Goal: Information Seeking & Learning: Understand process/instructions

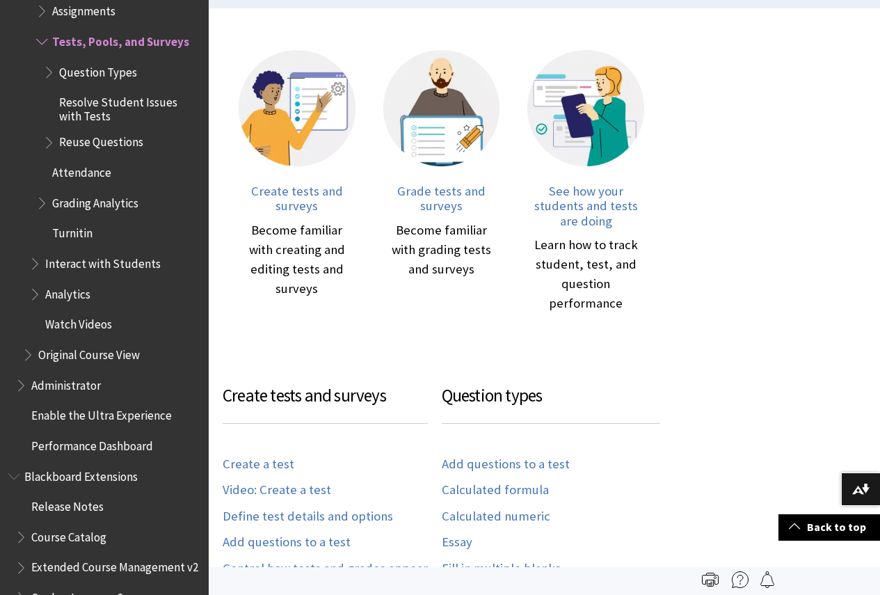
scroll to position [209, 0]
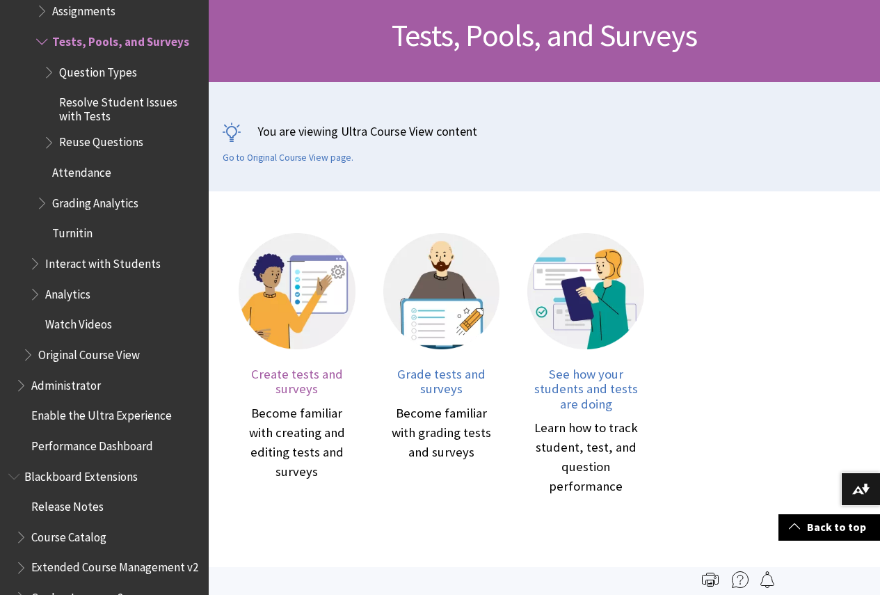
click at [335, 366] on span "Create tests and surveys" at bounding box center [297, 381] width 92 height 31
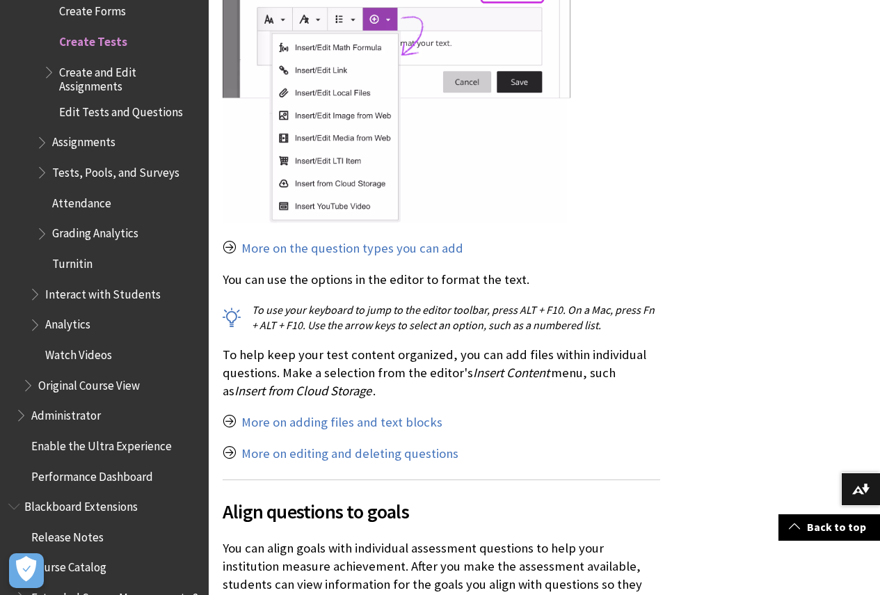
scroll to position [11896, 0]
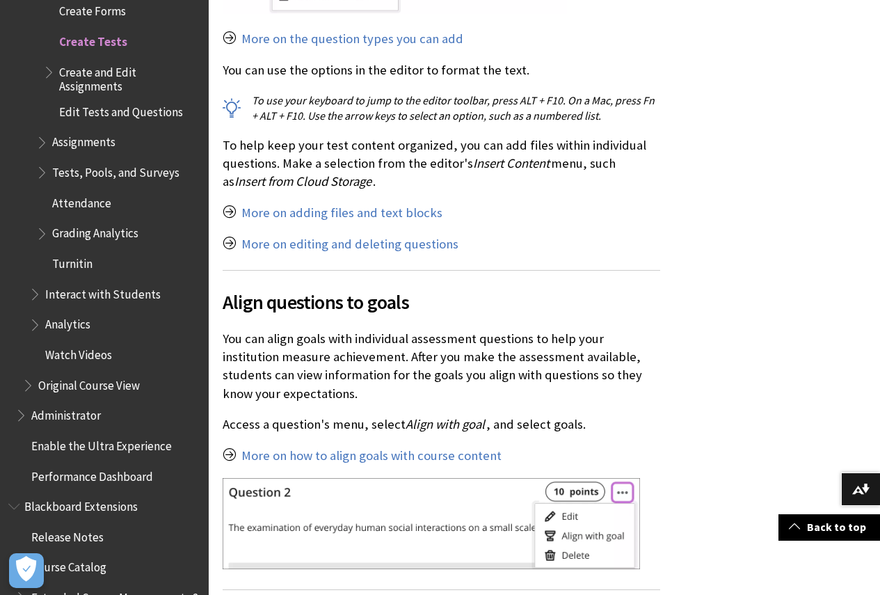
click at [40, 161] on span "Book outline for Blackboard Learn Help" at bounding box center [43, 169] width 15 height 17
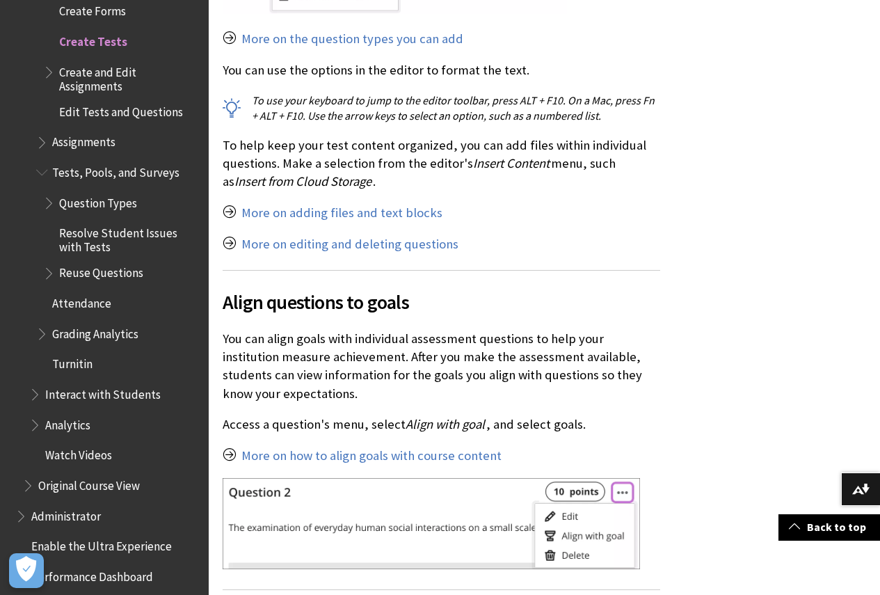
click at [112, 165] on span "Tests, Pools, and Surveys" at bounding box center [115, 170] width 127 height 19
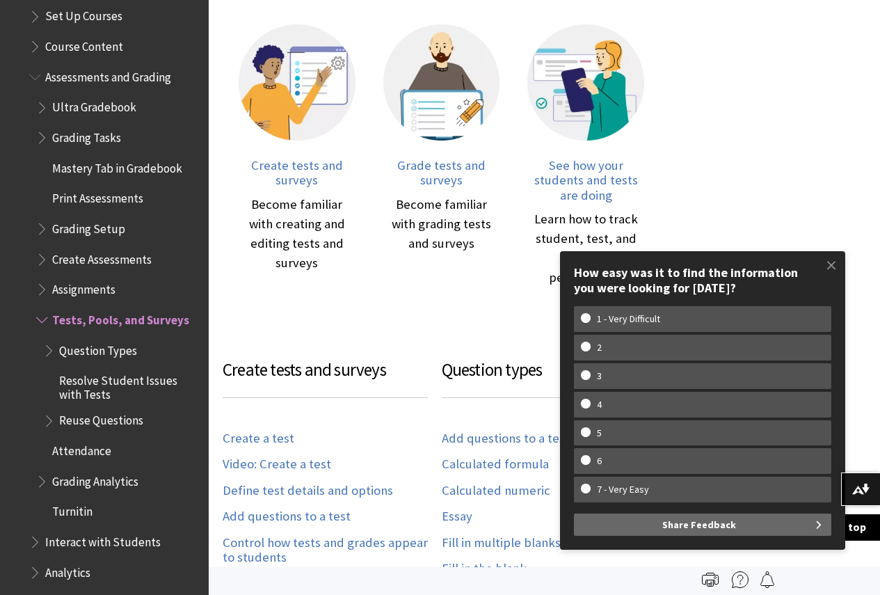
scroll to position [1862, 0]
